Goal: Entertainment & Leisure: Browse casually

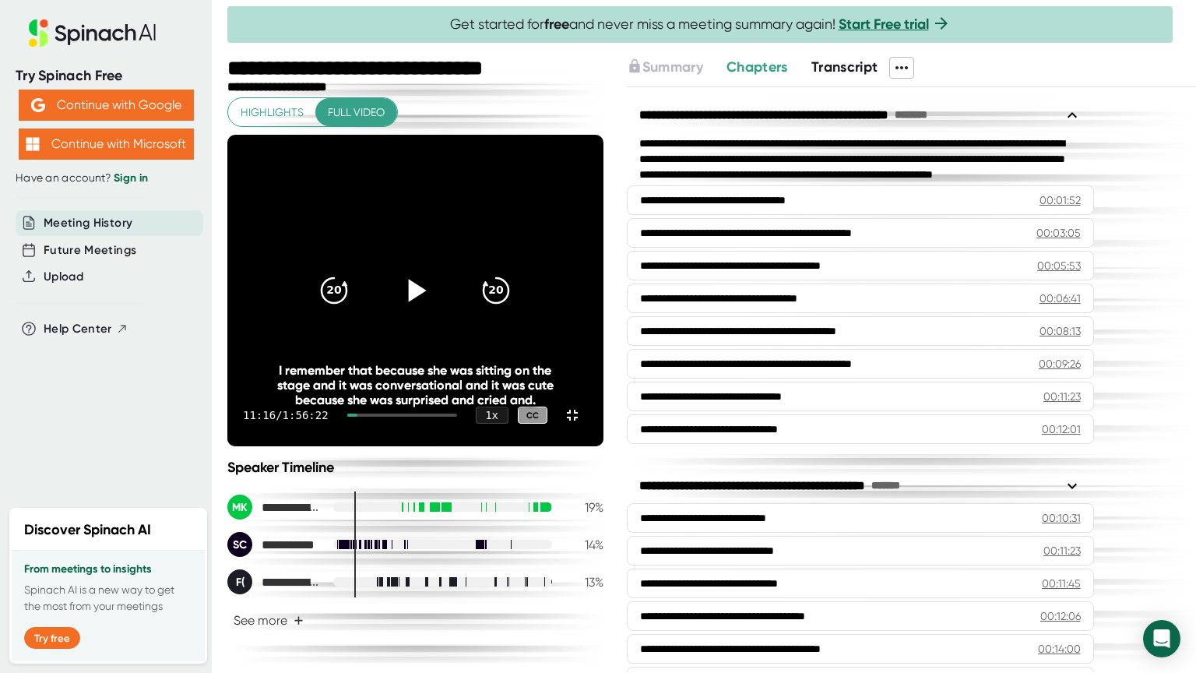
click at [435, 310] on icon at bounding box center [415, 290] width 39 height 39
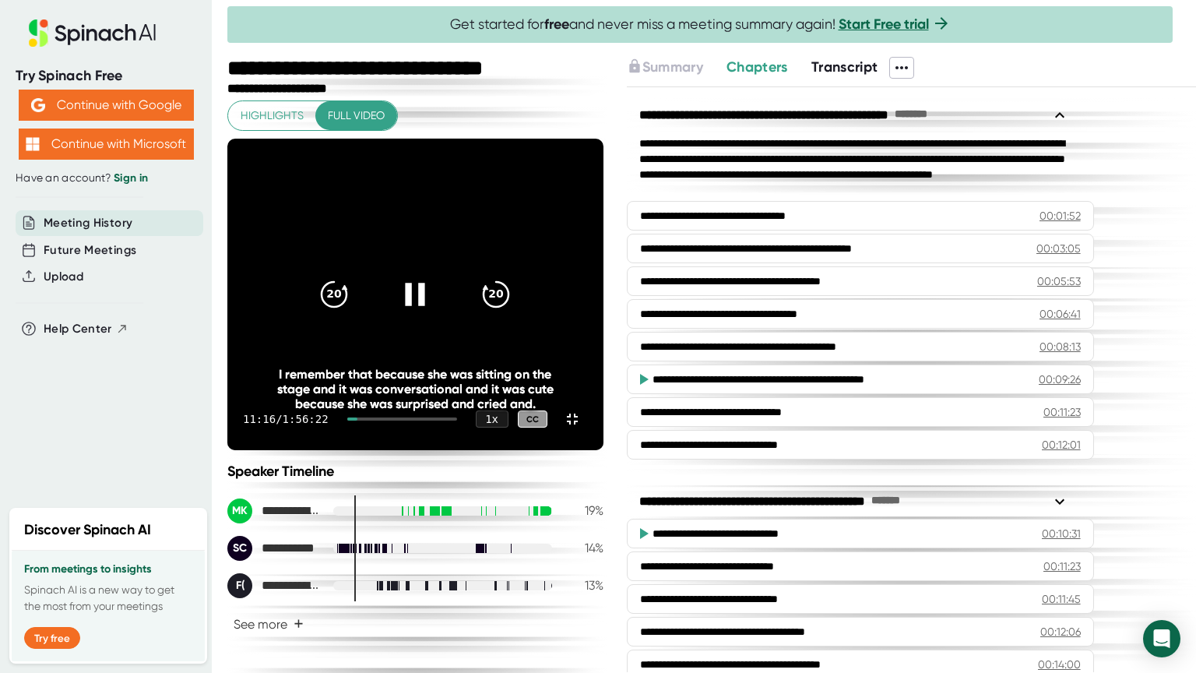
click at [435, 314] on icon at bounding box center [415, 294] width 39 height 39
click at [427, 305] on icon at bounding box center [418, 294] width 18 height 23
click at [515, 314] on icon "20" at bounding box center [496, 294] width 39 height 39
click at [578, 424] on icon at bounding box center [572, 418] width 11 height 11
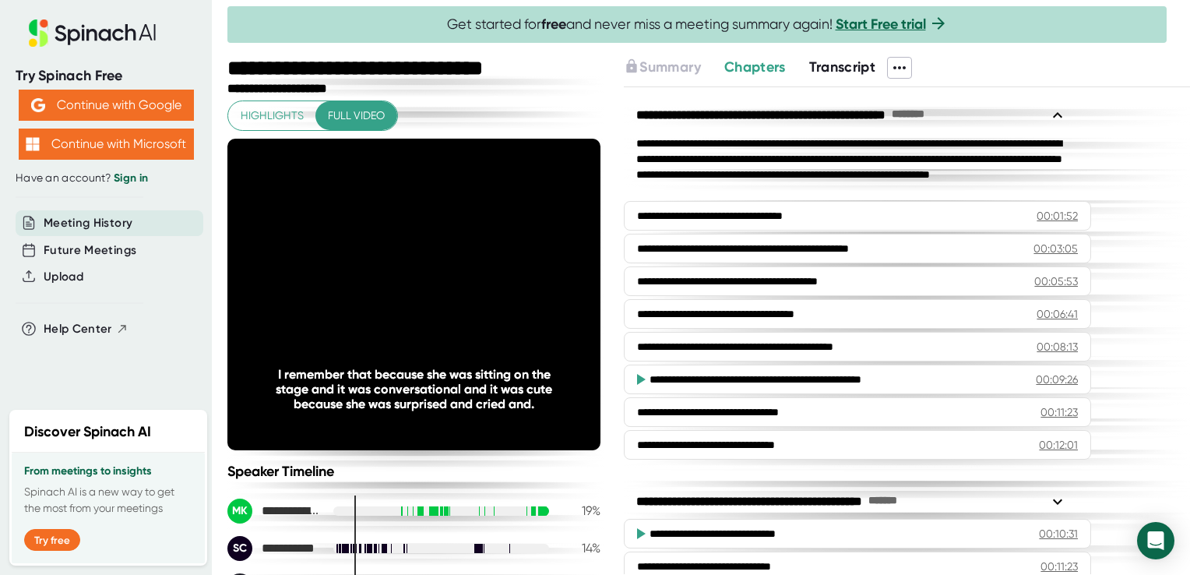
click at [404, 285] on icon at bounding box center [413, 294] width 19 height 23
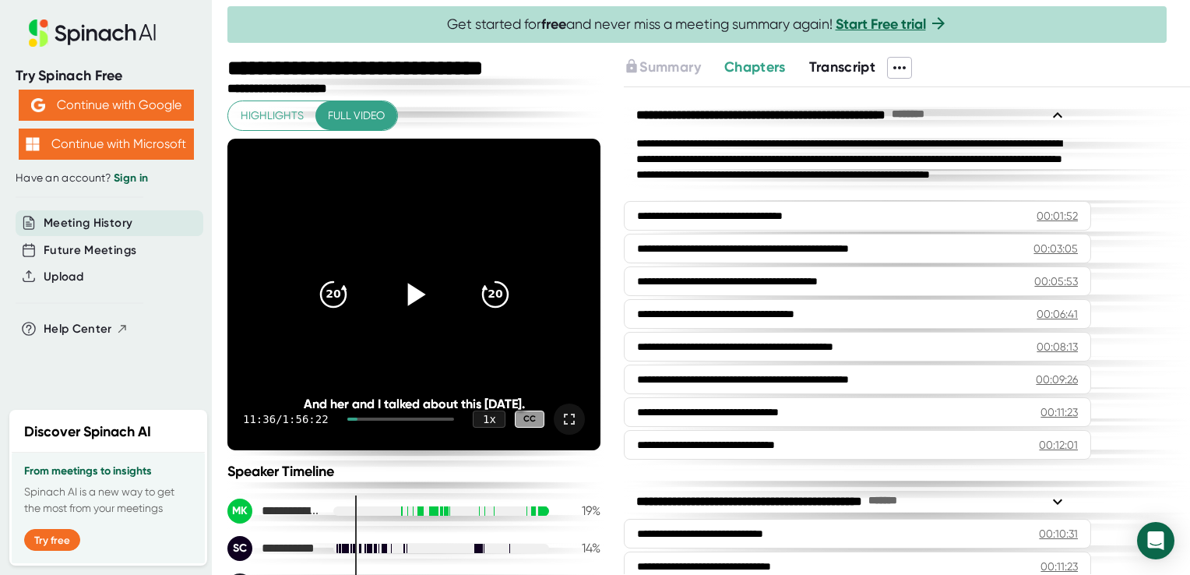
click at [417, 290] on icon at bounding box center [414, 294] width 39 height 39
click at [560, 415] on icon at bounding box center [569, 419] width 19 height 19
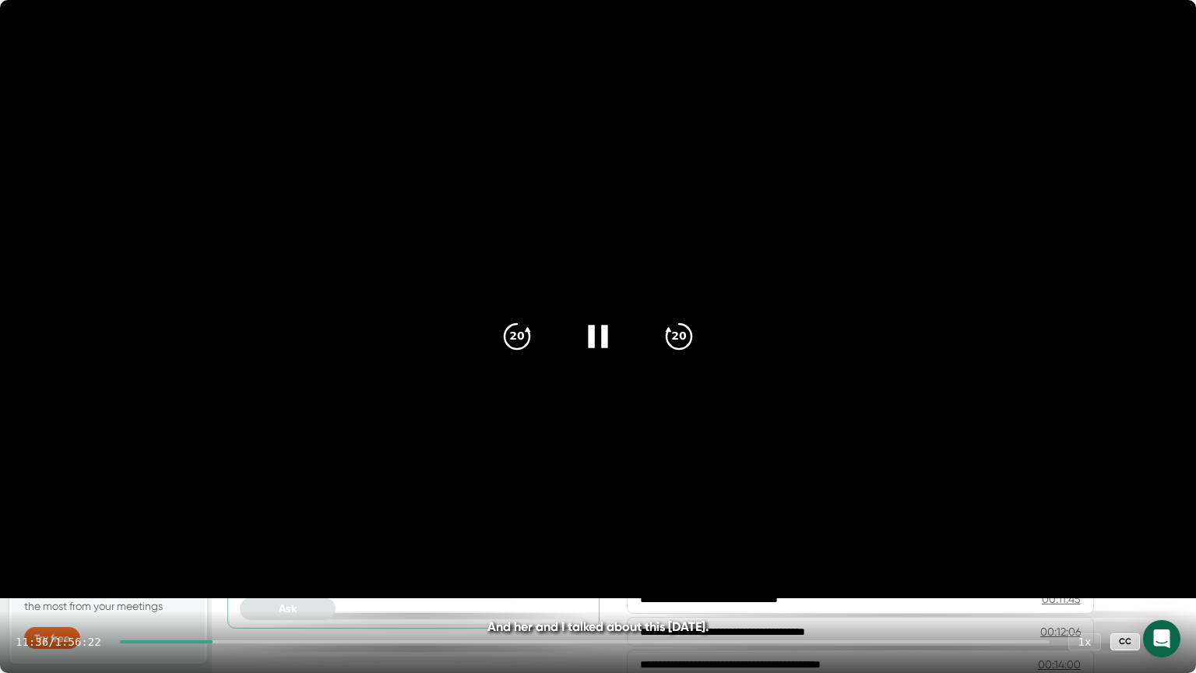
click at [604, 343] on icon at bounding box center [597, 336] width 19 height 23
